Goal: Feedback & Contribution: Submit feedback/report problem

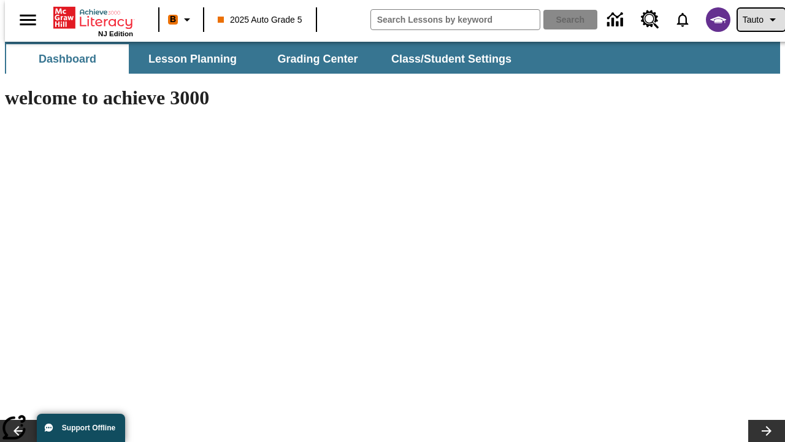
click at [755, 20] on span "Tauto" at bounding box center [753, 19] width 21 height 13
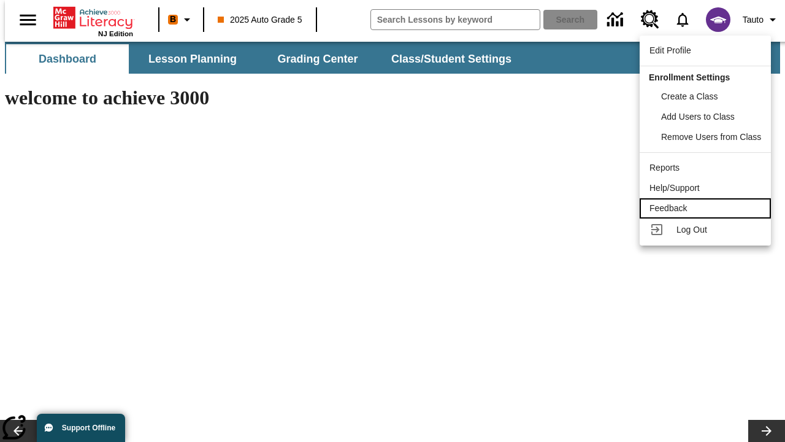
click at [707, 208] on div "Feedback" at bounding box center [705, 208] width 112 height 13
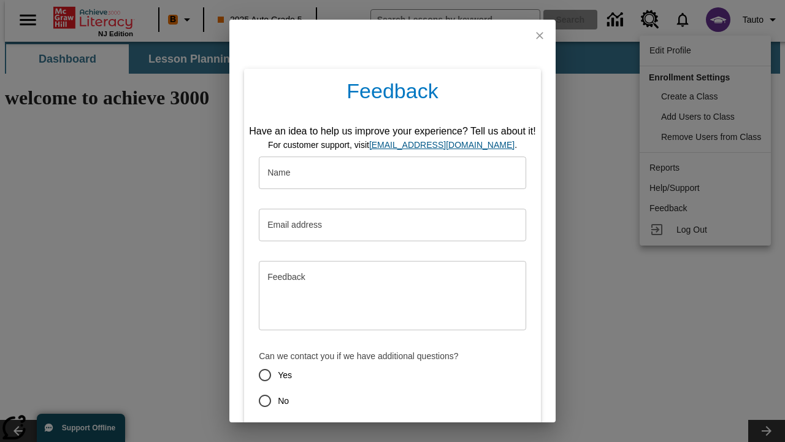
click at [328, 433] on button "Submit" at bounding box center [336, 444] width 48 height 23
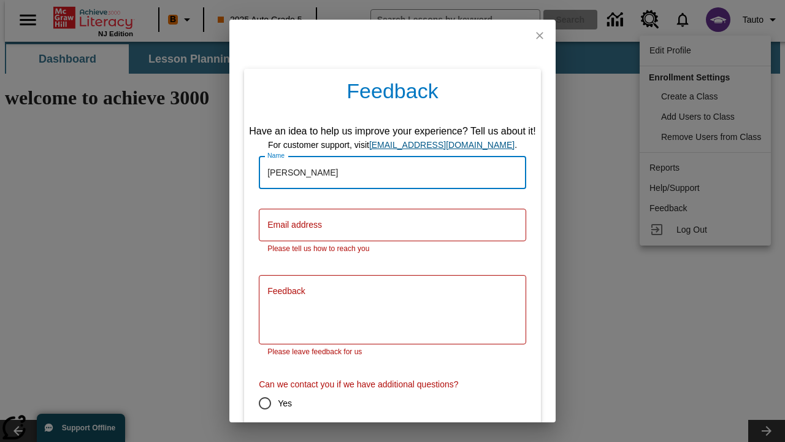
type input "[PERSON_NAME]"
type input "[PERSON_NAME][EMAIL_ADDRESS][DOMAIN_NAME]"
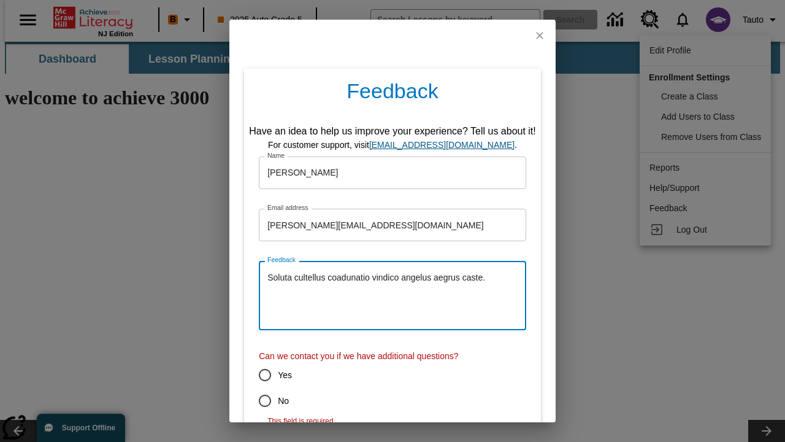
type textarea "Soluta cultellus coadunatio vindico angelus aegrus caste."
click at [256, 400] on input "No" at bounding box center [265, 401] width 26 height 26
radio input "false"
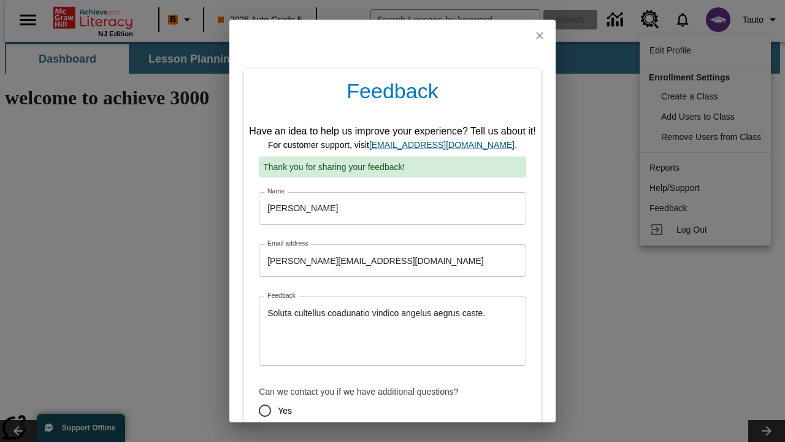
click at [446, 140] on link "[EMAIL_ADDRESS][DOMAIN_NAME]" at bounding box center [441, 145] width 145 height 10
